Goal: Task Accomplishment & Management: Manage account settings

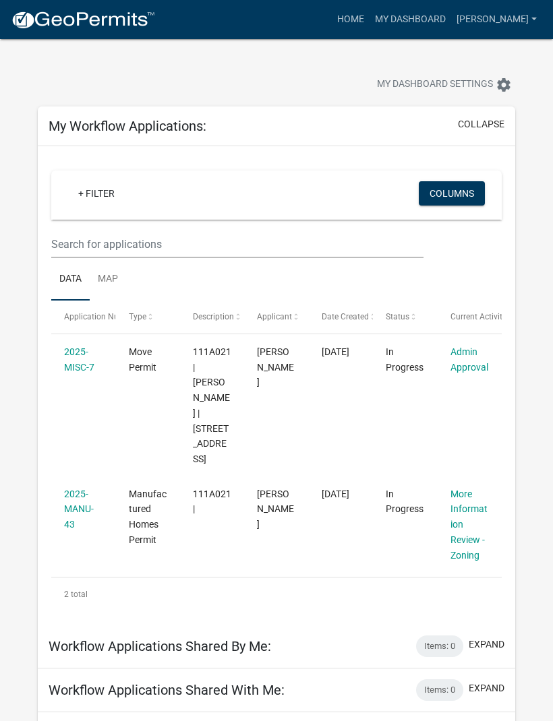
click at [459, 495] on link "More Information Review - Zoning" at bounding box center [468, 525] width 37 height 72
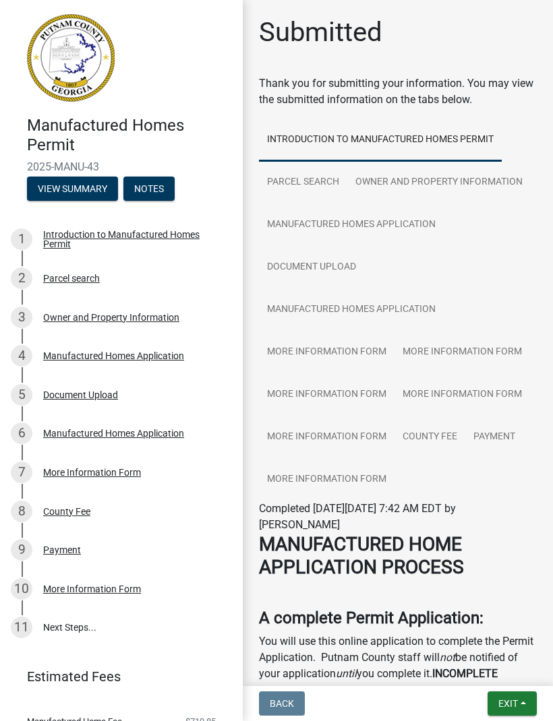
click at [520, 714] on button "Exit" at bounding box center [511, 703] width 49 height 24
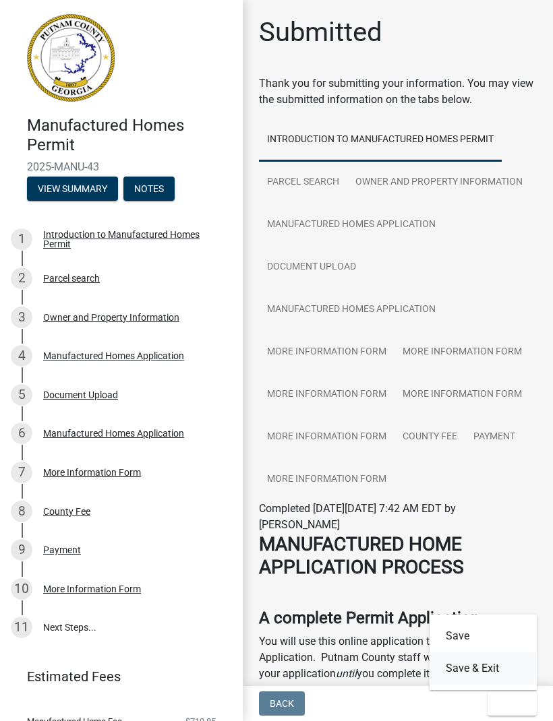
click at [503, 668] on button "Save & Exit" at bounding box center [483, 668] width 108 height 32
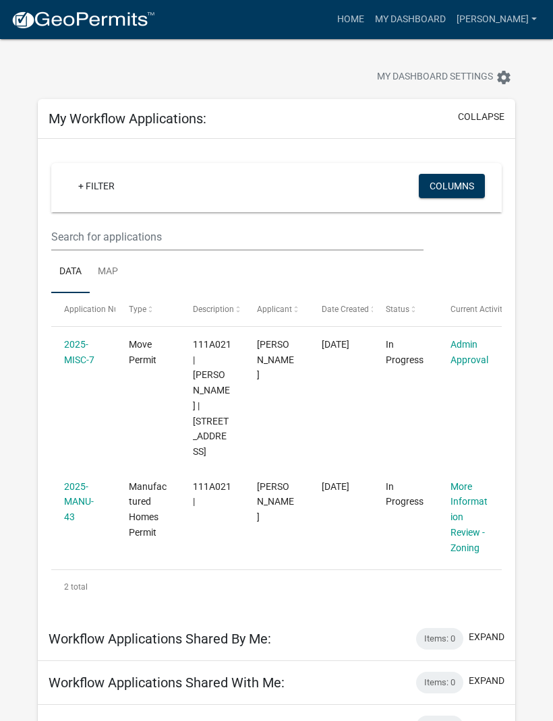
scroll to position [5, 0]
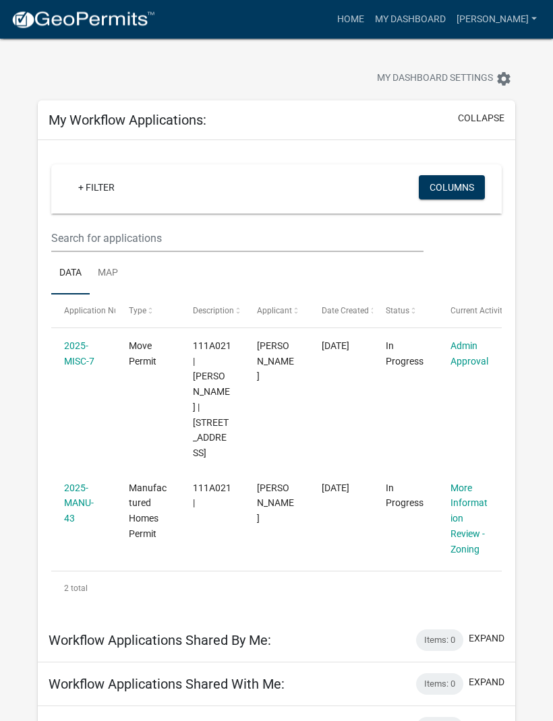
click at [476, 351] on link "Admin Approval" at bounding box center [469, 354] width 38 height 26
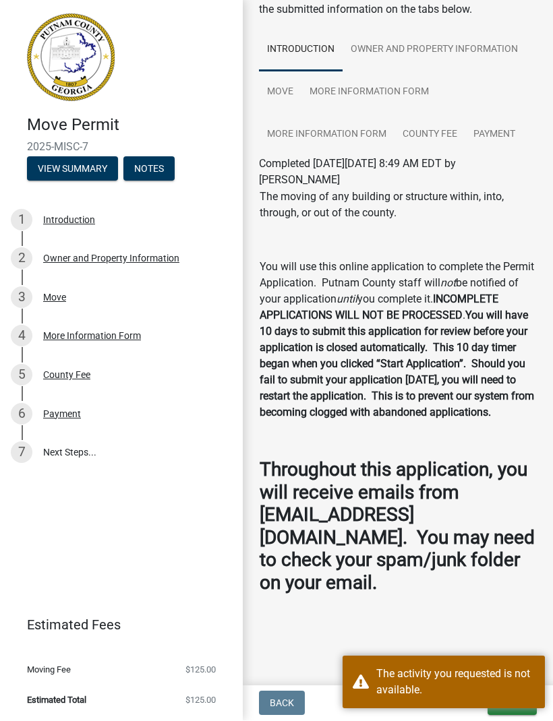
scroll to position [119, 0]
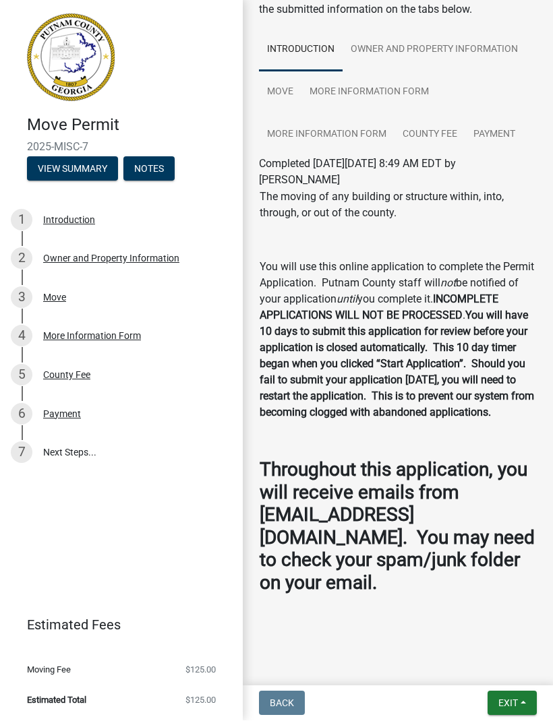
click at [502, 700] on span "Exit" at bounding box center [508, 703] width 20 height 11
click at [499, 665] on button "Save & Exit" at bounding box center [483, 668] width 108 height 32
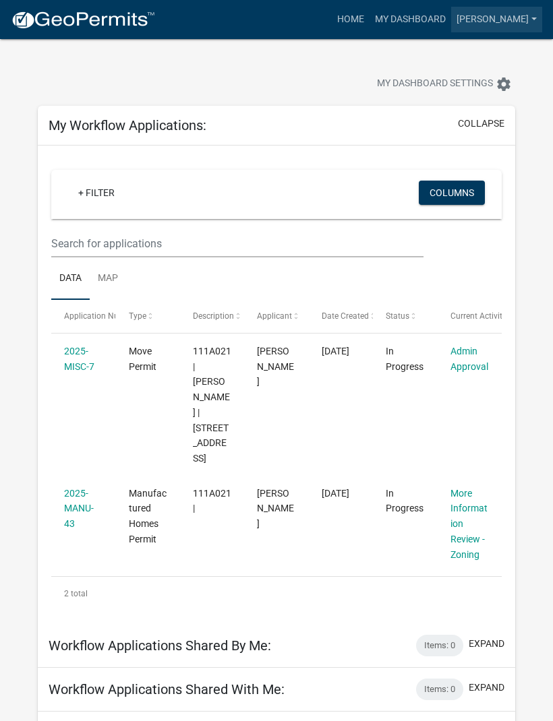
click at [531, 26] on link "[PERSON_NAME]" at bounding box center [496, 20] width 91 height 26
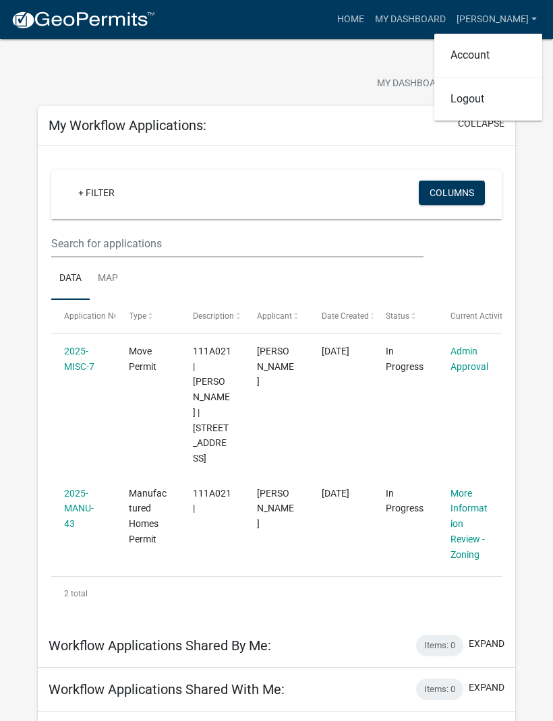
click at [335, 67] on div "My Dashboard Settings settings" at bounding box center [276, 69] width 497 height 62
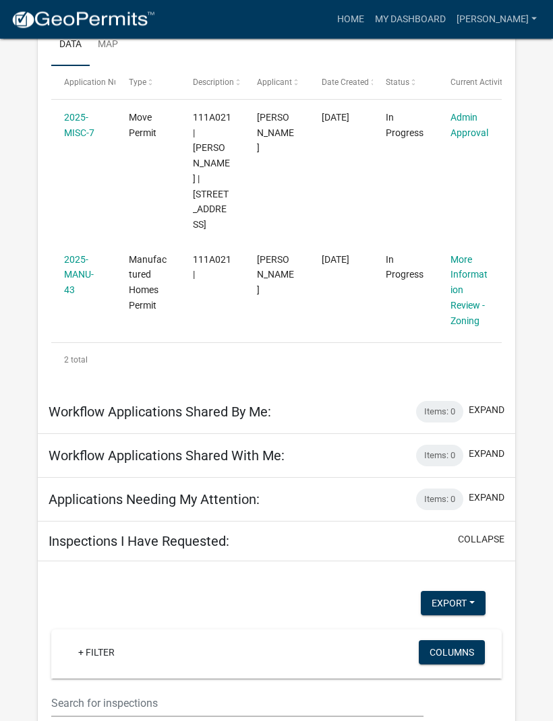
scroll to position [305, 0]
